Goal: Task Accomplishment & Management: Manage account settings

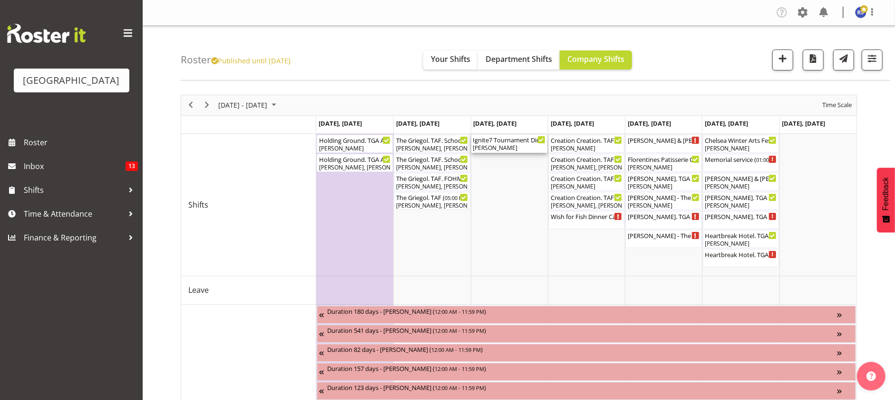
click at [494, 143] on div "Ignite7 Tournament Dinner ( 03:15 PM - 11:15 PM )" at bounding box center [509, 140] width 72 height 10
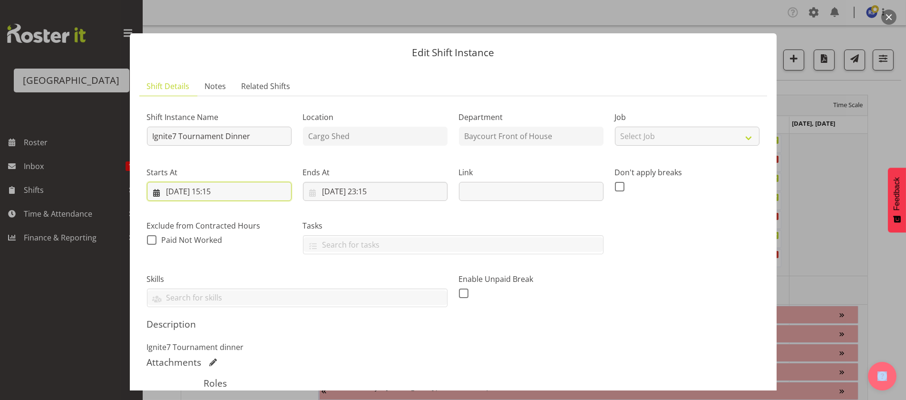
click at [230, 192] on input "[DATE] 15:15" at bounding box center [219, 191] width 145 height 19
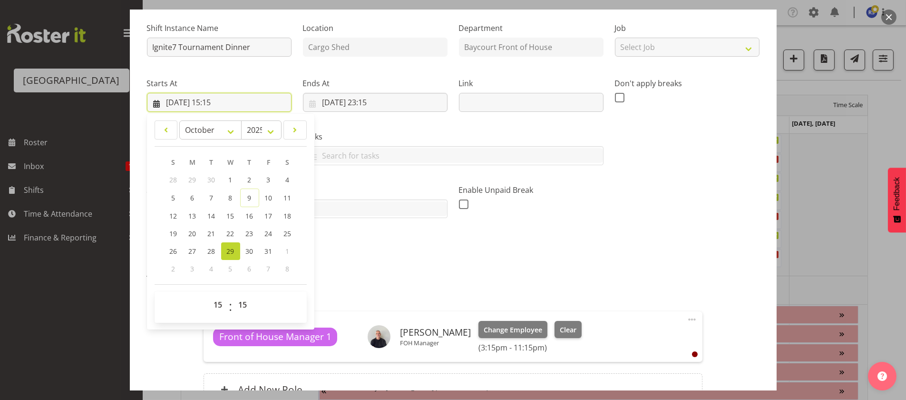
scroll to position [95, 0]
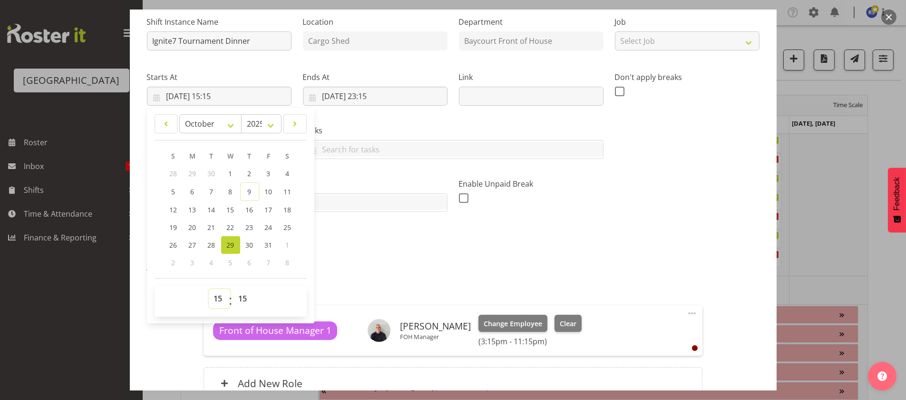
click at [215, 297] on select "00 01 02 03 04 05 06 07 08 09 10 11 12 13 14 15 16 17 18 19 20 21 22 23" at bounding box center [219, 298] width 21 height 19
select select "16"
click at [209, 289] on select "00 01 02 03 04 05 06 07 08 09 10 11 12 13 14 15 16 17 18 19 20 21 22 23" at bounding box center [219, 298] width 21 height 19
type input "[DATE] 16:15"
click at [242, 297] on select "00 01 02 03 04 05 06 07 08 09 10 11 12 13 14 15 16 17 18 19 20 21 22 23 24 25 2…" at bounding box center [244, 298] width 21 height 19
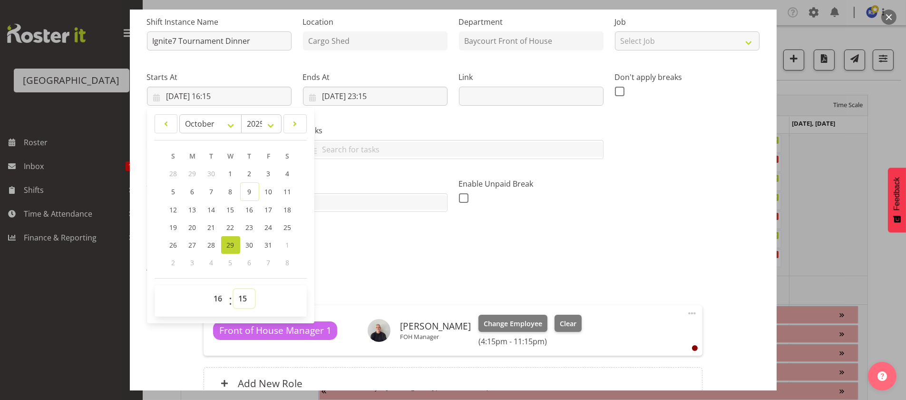
select select "30"
click at [234, 289] on select "00 01 02 03 04 05 06 07 08 09 10 11 12 13 14 15 16 17 18 19 20 21 22 23 24 25 2…" at bounding box center [244, 298] width 21 height 19
type input "[DATE] 16:30"
click at [343, 281] on div "Roles Front of House Manager 1 [PERSON_NAME] FOH Manager Change Employee Clear …" at bounding box center [453, 343] width 510 height 134
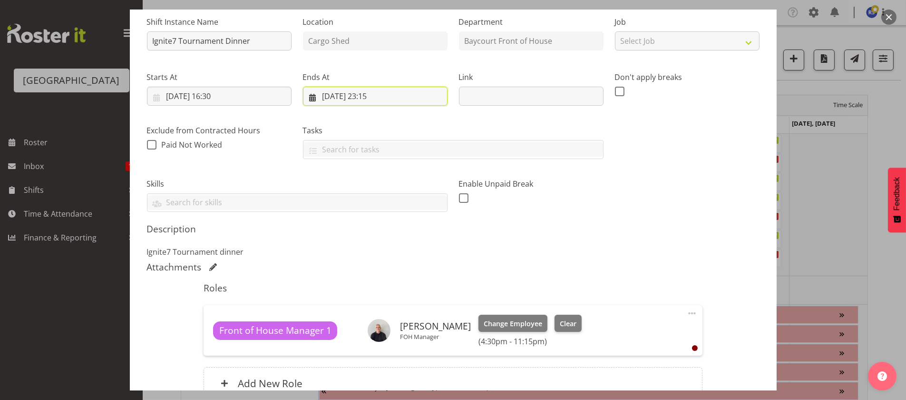
click at [377, 96] on input "[DATE] 23:15" at bounding box center [375, 96] width 145 height 19
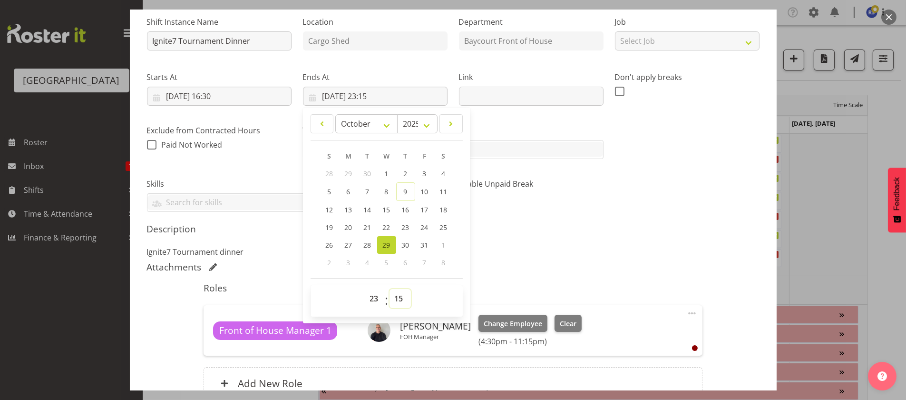
click at [399, 298] on select "00 01 02 03 04 05 06 07 08 09 10 11 12 13 14 15 16 17 18 19 20 21 22 23 24 25 2…" at bounding box center [400, 298] width 21 height 19
select select "22"
click at [390, 289] on select "00 01 02 03 04 05 06 07 08 09 10 11 12 13 14 15 16 17 18 19 20 21 22 23 24 25 2…" at bounding box center [400, 298] width 21 height 19
type input "[DATE] 23:22"
click at [373, 298] on select "00 01 02 03 04 05 06 07 08 09 10 11 12 13 14 15 16 17 18 19 20 21 22 23" at bounding box center [375, 298] width 21 height 19
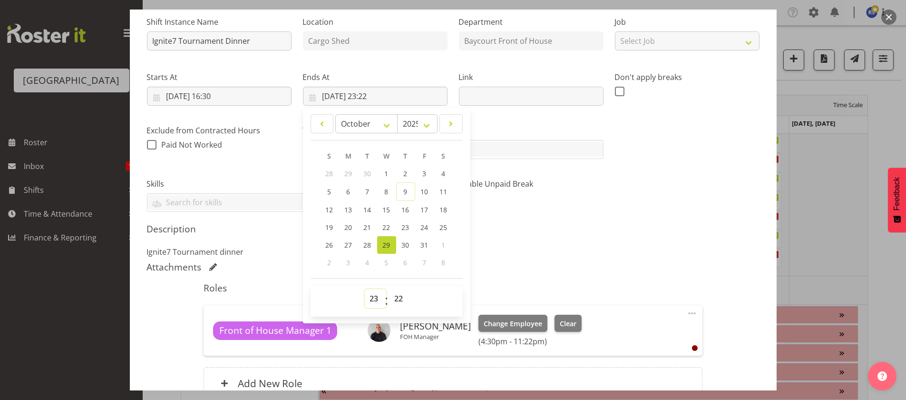
select select "22"
click at [365, 289] on select "00 01 02 03 04 05 06 07 08 09 10 11 12 13 14 15 16 17 18 19 20 21 22 23" at bounding box center [375, 298] width 21 height 19
type input "[DATE] 22:22"
click at [396, 298] on select "00 01 02 03 04 05 06 07 08 09 10 11 12 13 14 15 16 17 18 19 20 21 22 23 24 25 2…" at bounding box center [400, 298] width 21 height 19
select select "30"
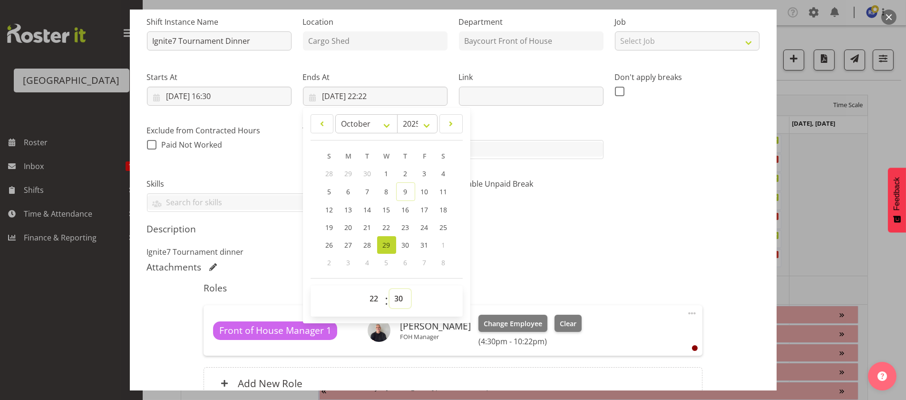
click at [390, 289] on select "00 01 02 03 04 05 06 07 08 09 10 11 12 13 14 15 16 17 18 19 20 21 22 23 24 25 2…" at bounding box center [400, 298] width 21 height 19
type input "[DATE] 22:30"
click at [489, 280] on div "Roles Front of House Manager 1 [PERSON_NAME] FOH Manager Change Employee Clear …" at bounding box center [453, 343] width 510 height 134
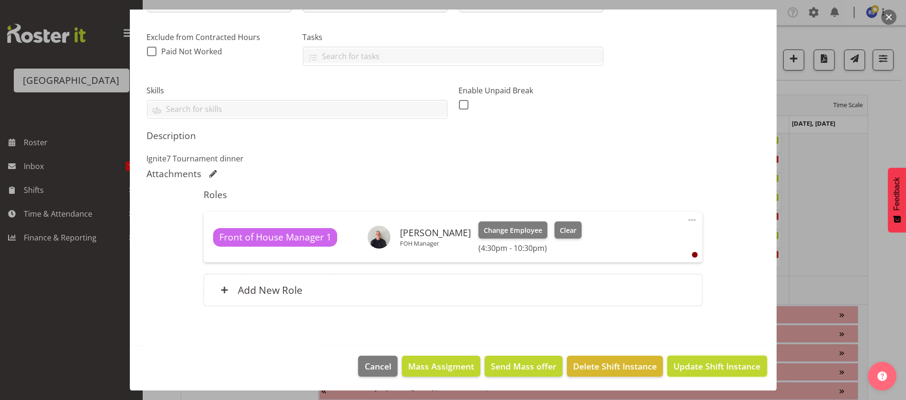
click at [705, 363] on span "Update Shift Instance" at bounding box center [717, 366] width 87 height 12
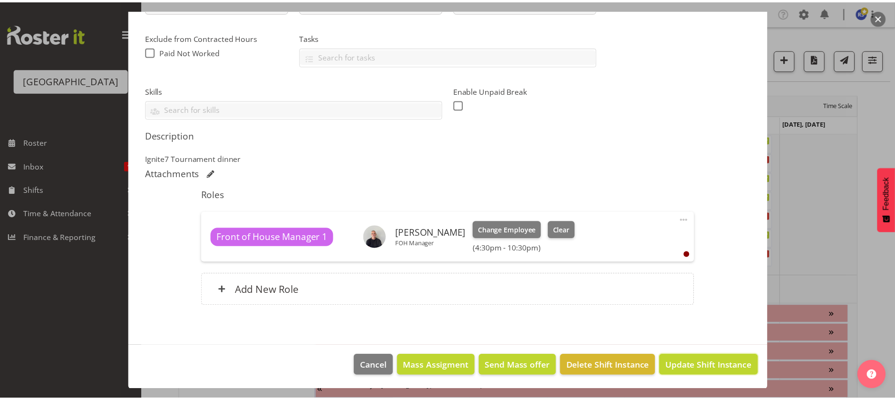
scroll to position [150, 0]
